Goal: Check status: Check status

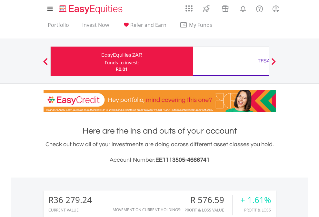
scroll to position [62, 101]
click at [105, 61] on div "Funds to invest:" at bounding box center [122, 62] width 34 height 6
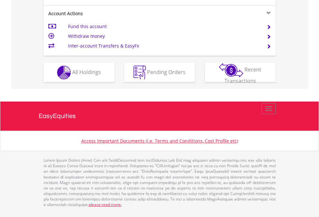
scroll to position [631, 0]
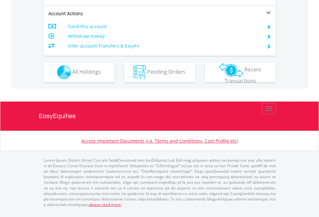
scroll to position [603, 0]
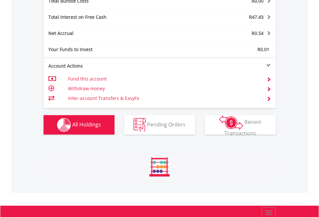
scroll to position [62, 101]
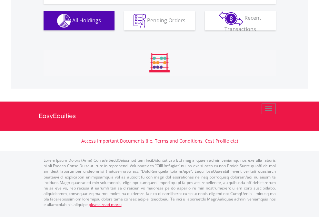
scroll to position [62, 101]
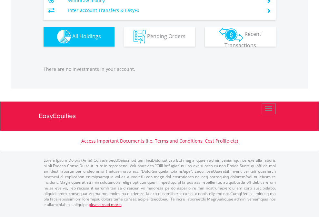
scroll to position [62, 101]
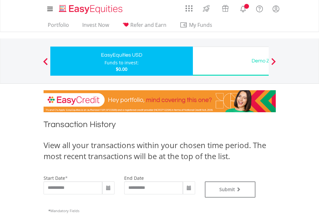
type input "**********"
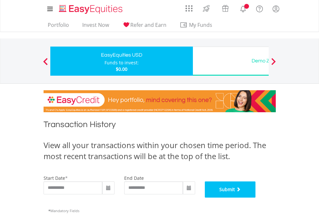
click at [256, 197] on button "Submit" at bounding box center [230, 189] width 51 height 16
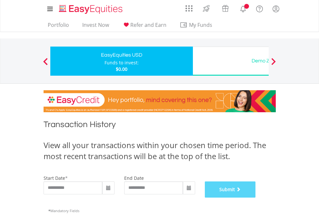
scroll to position [262, 0]
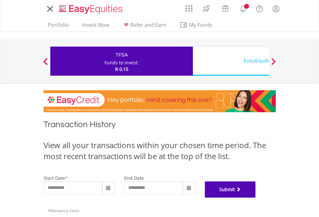
click at [256, 197] on button "Submit" at bounding box center [230, 189] width 51 height 16
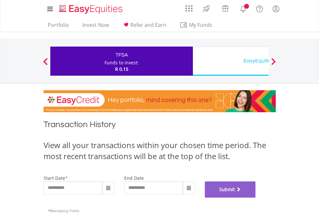
scroll to position [262, 0]
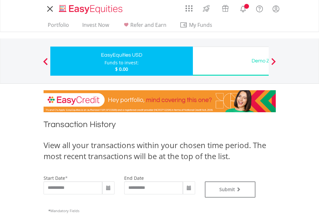
type input "**********"
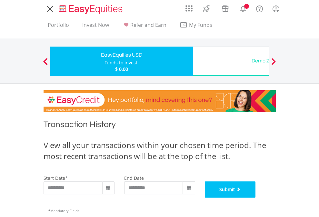
click at [256, 197] on button "Submit" at bounding box center [230, 189] width 51 height 16
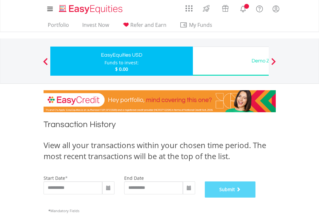
scroll to position [262, 0]
